Goal: Use online tool/utility

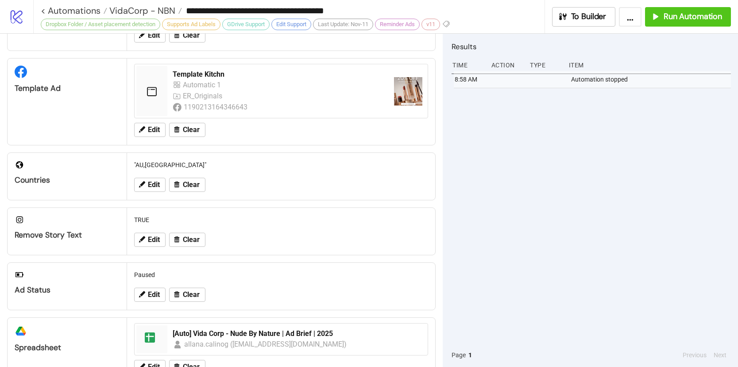
scroll to position [157, 0]
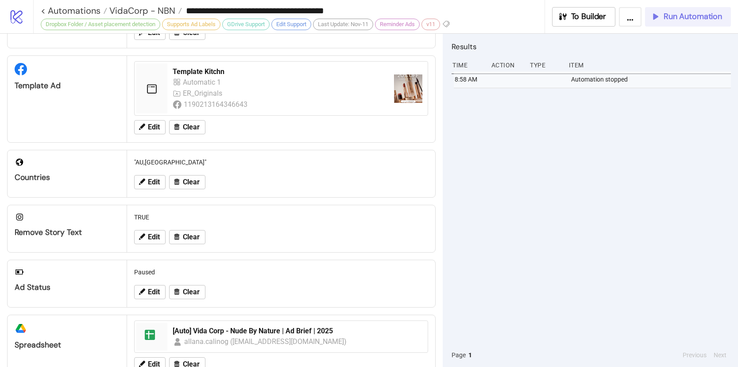
click at [713, 19] on span "Run Automation" at bounding box center [693, 17] width 58 height 10
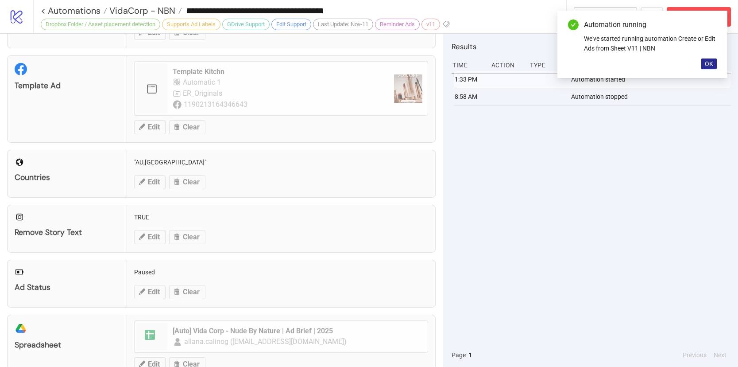
click at [715, 63] on button "OK" at bounding box center [710, 63] width 16 height 11
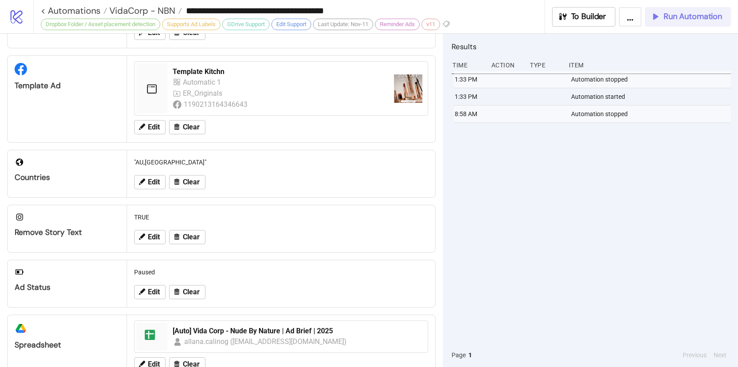
click at [688, 25] on button "Run Automation" at bounding box center [688, 16] width 86 height 19
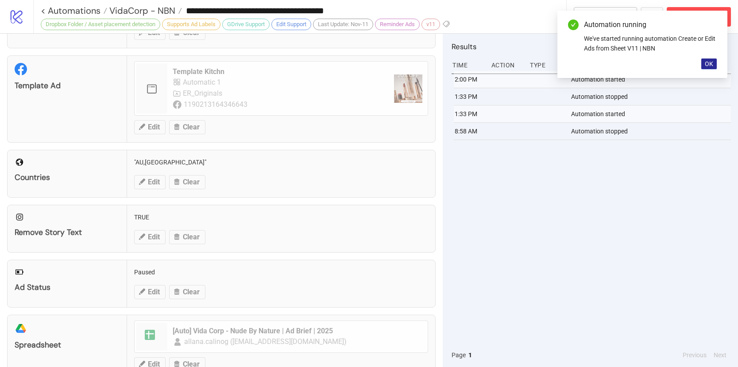
click at [710, 63] on span "OK" at bounding box center [709, 63] width 8 height 7
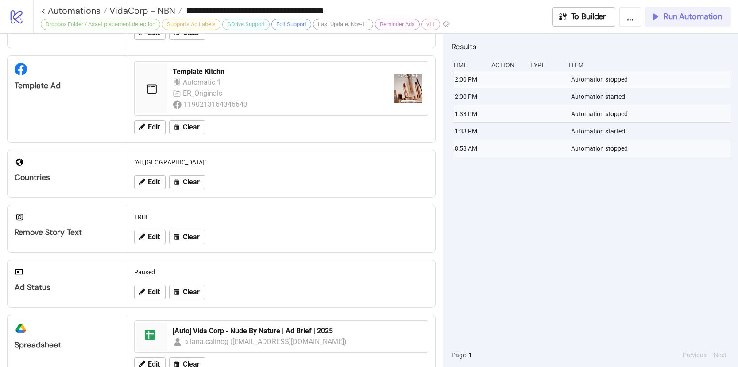
click at [671, 19] on span "Run Automation" at bounding box center [693, 17] width 58 height 10
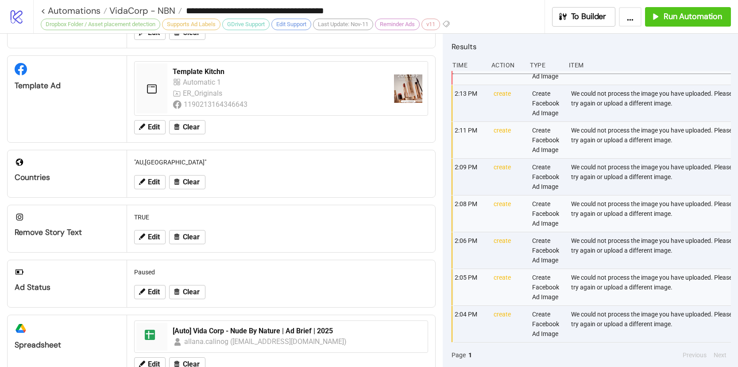
scroll to position [0, 0]
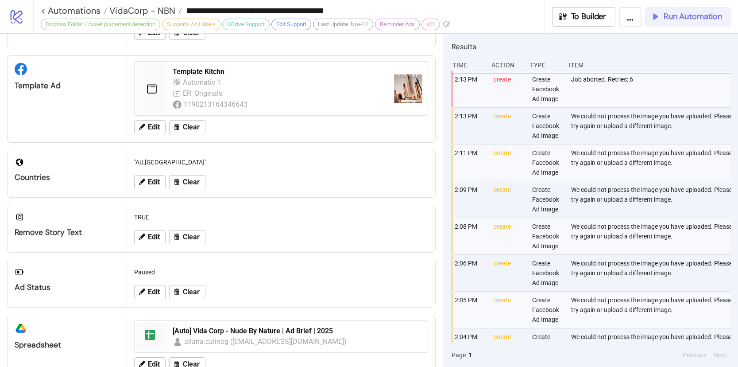
click at [672, 17] on span "Run Automation" at bounding box center [693, 17] width 58 height 10
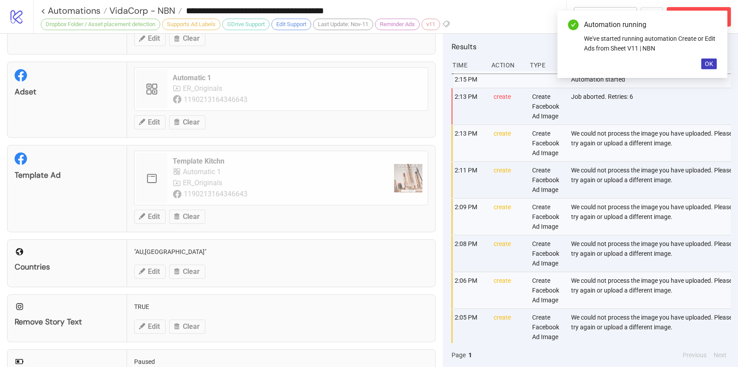
scroll to position [76, 0]
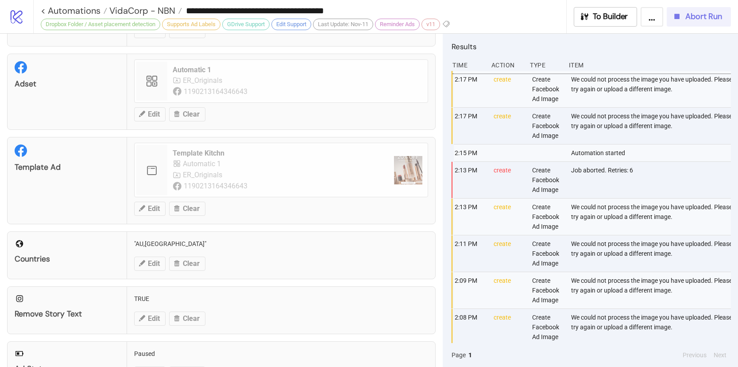
click at [696, 14] on span "Abort Run" at bounding box center [704, 17] width 37 height 10
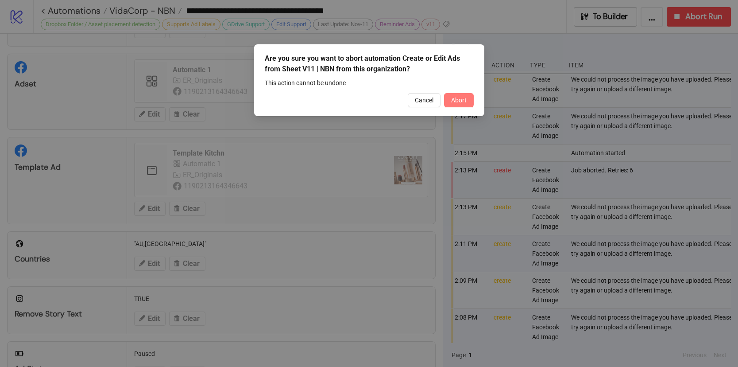
click at [469, 105] on button "Abort" at bounding box center [459, 100] width 30 height 14
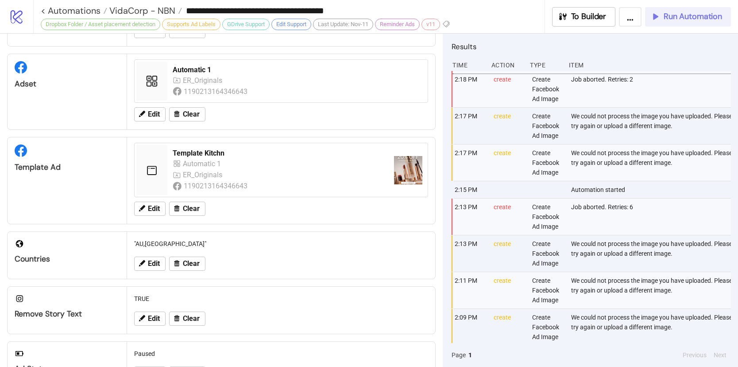
click at [669, 16] on span "Run Automation" at bounding box center [693, 17] width 58 height 10
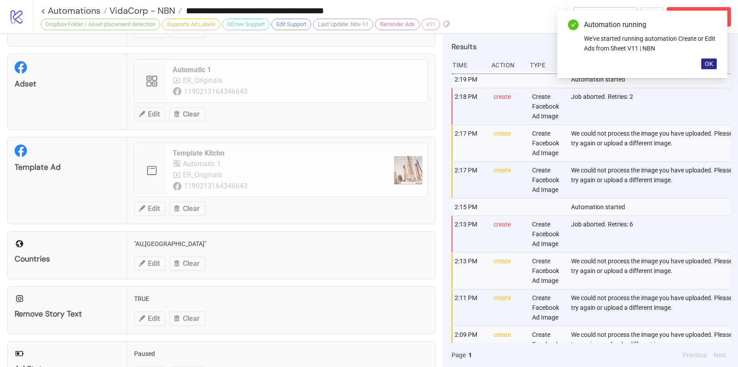
click at [707, 58] on button "OK" at bounding box center [710, 63] width 16 height 11
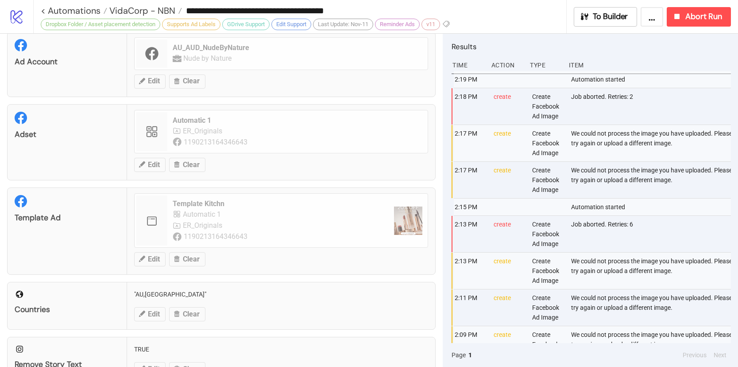
scroll to position [0, 0]
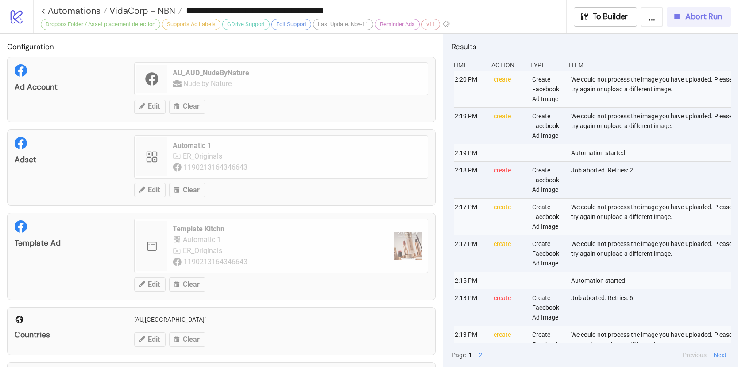
click at [689, 19] on span "Abort Run" at bounding box center [704, 17] width 37 height 10
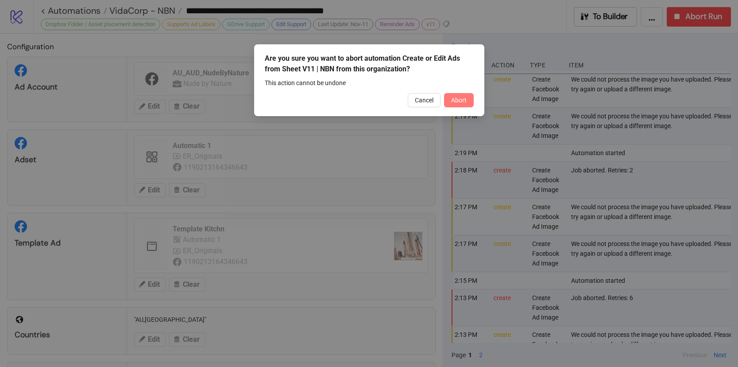
click at [455, 99] on span "Abort" at bounding box center [459, 100] width 16 height 7
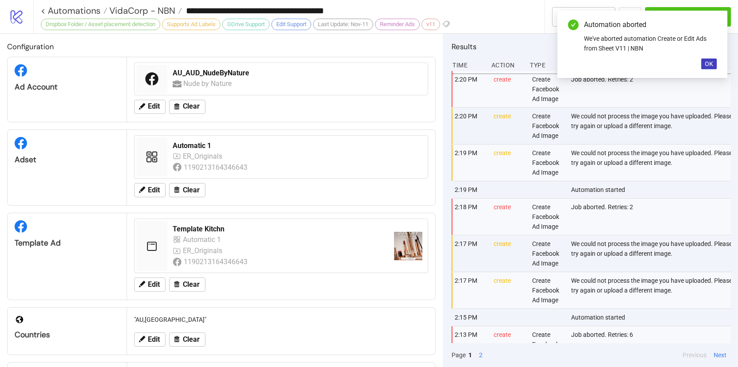
drag, startPoint x: 708, startPoint y: 61, endPoint x: 706, endPoint y: 26, distance: 35.0
click at [707, 60] on span "OK" at bounding box center [709, 63] width 8 height 7
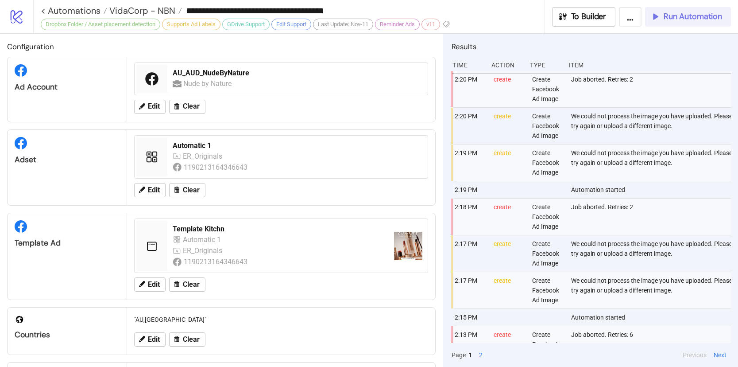
click at [703, 19] on span "Run Automation" at bounding box center [693, 17] width 58 height 10
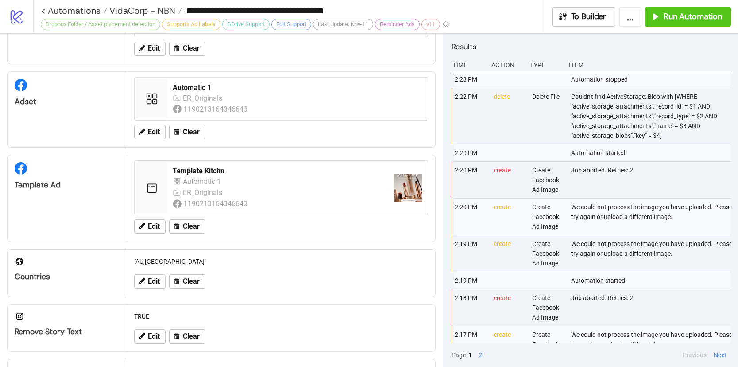
scroll to position [58, 0]
click at [659, 21] on div "Run Automation" at bounding box center [687, 17] width 72 height 10
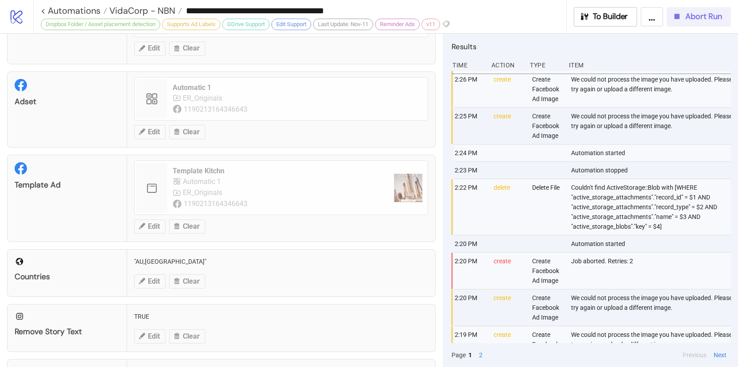
click at [678, 17] on icon "button" at bounding box center [677, 16] width 5 height 5
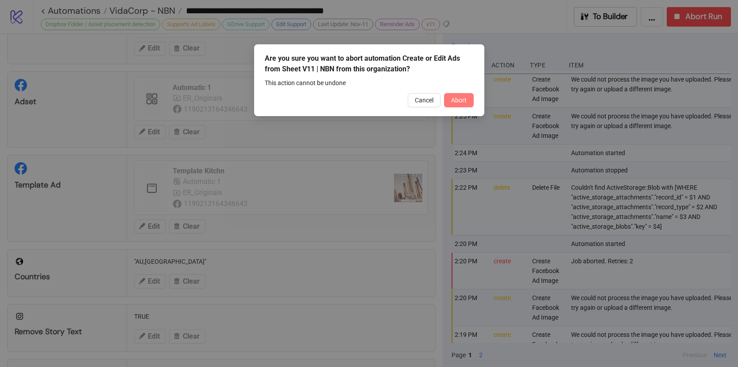
click at [471, 101] on button "Abort" at bounding box center [459, 100] width 30 height 14
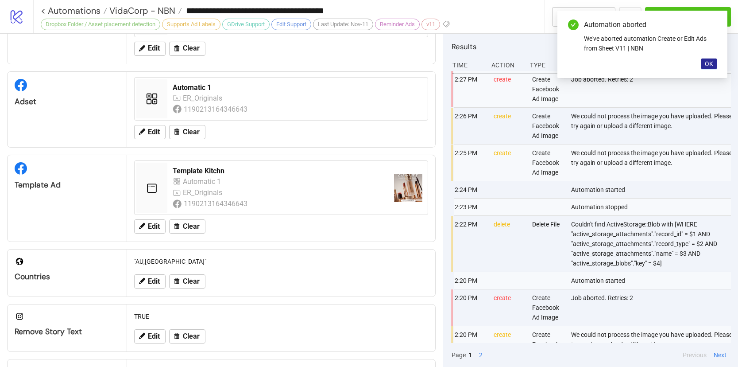
click at [711, 64] on span "OK" at bounding box center [709, 63] width 8 height 7
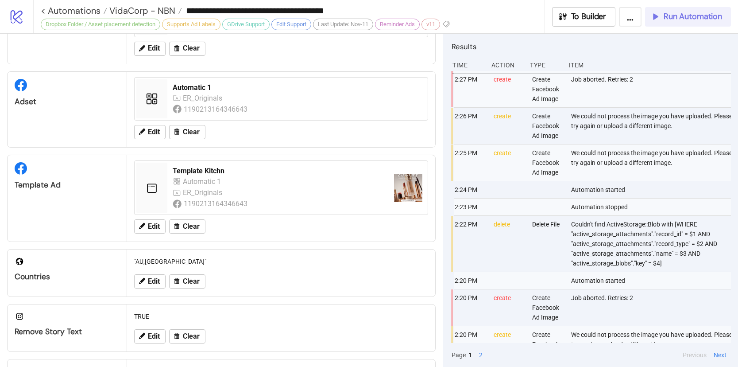
click at [692, 15] on span "Run Automation" at bounding box center [693, 17] width 58 height 10
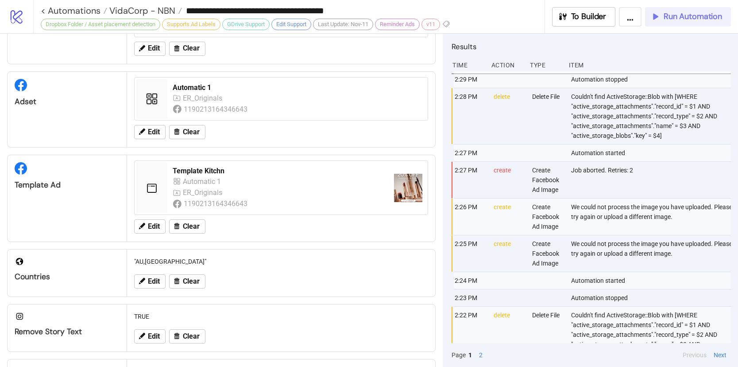
click at [685, 18] on span "Run Automation" at bounding box center [693, 17] width 58 height 10
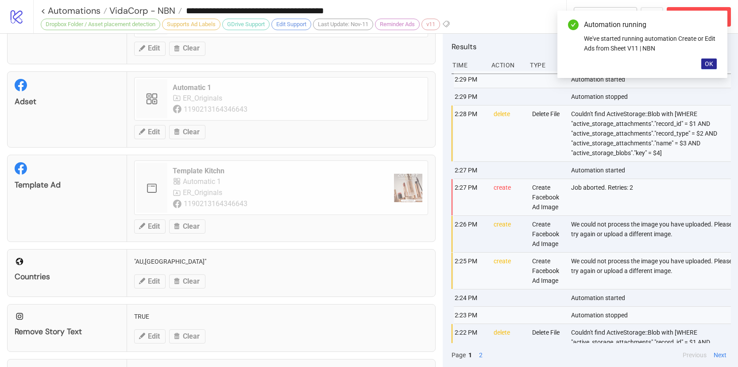
click at [705, 65] on button "OK" at bounding box center [710, 63] width 16 height 11
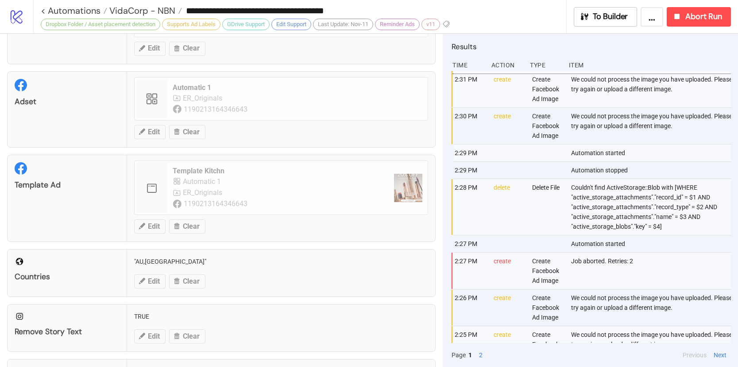
click at [695, 198] on div "Couldn't find ActiveStorage::Blob with [WHERE "active_storage_attachments"."rec…" at bounding box center [652, 207] width 163 height 56
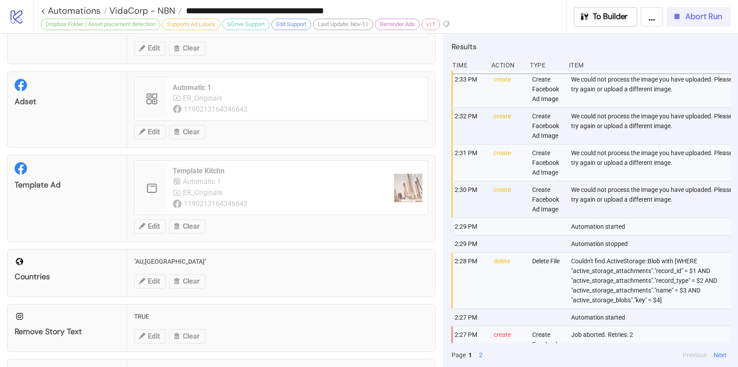
click at [693, 25] on button "Abort Run" at bounding box center [699, 16] width 64 height 19
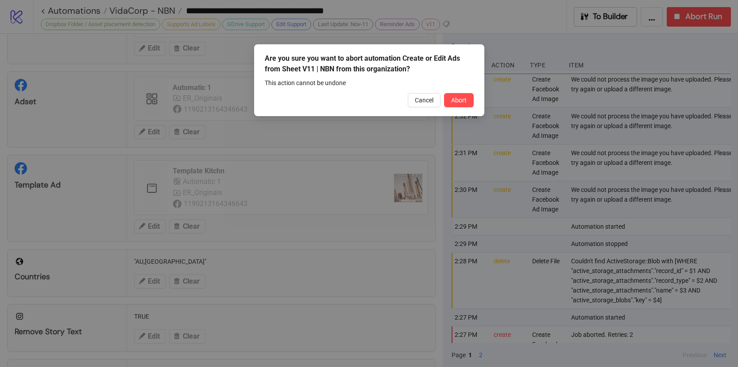
drag, startPoint x: 462, startPoint y: 103, endPoint x: 514, endPoint y: 111, distance: 52.4
click at [462, 103] on span "Abort" at bounding box center [459, 100] width 16 height 7
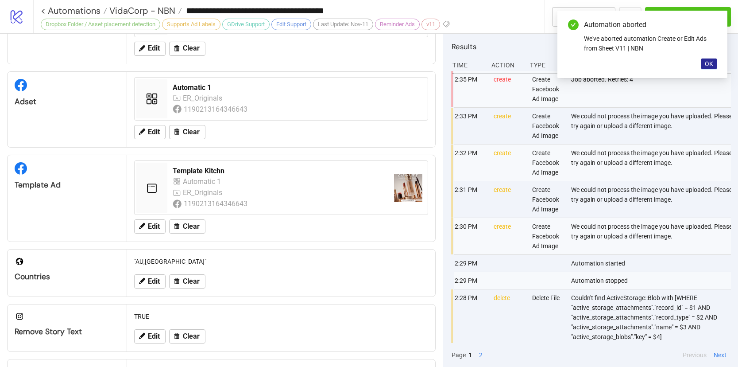
click at [710, 62] on span "OK" at bounding box center [709, 63] width 8 height 7
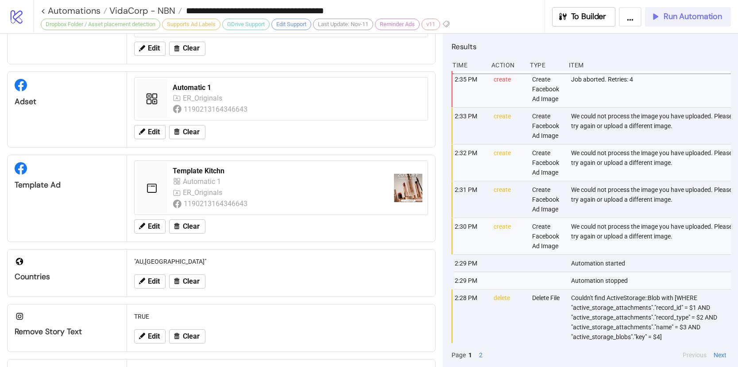
click at [710, 25] on button "Run Automation" at bounding box center [688, 16] width 86 height 19
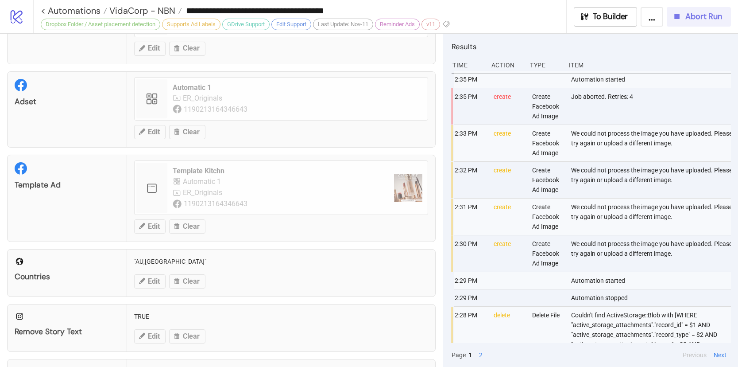
click at [684, 20] on div "Abort Run" at bounding box center [697, 17] width 50 height 10
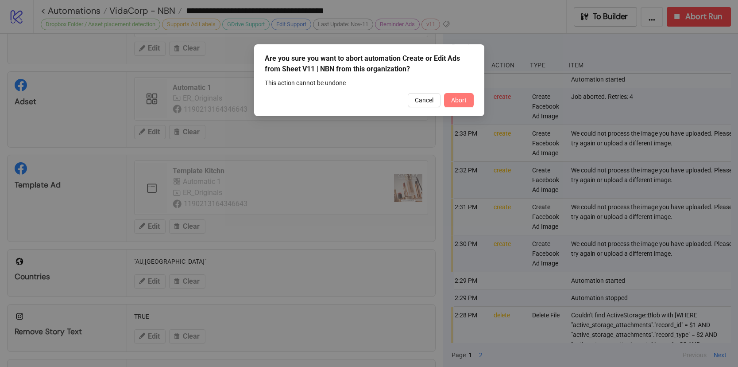
click at [463, 103] on span "Abort" at bounding box center [459, 100] width 16 height 7
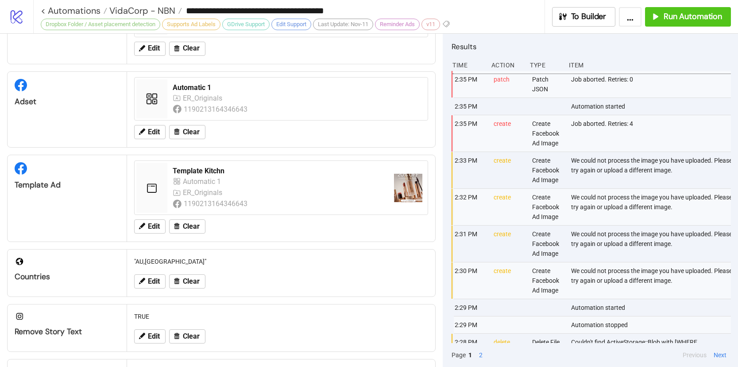
click at [450, 153] on div "Results Time Action Type Item 2:35 PM patch Patch JSON Job aborted. Retries: 0 …" at bounding box center [590, 200] width 295 height 333
